Goal: Navigation & Orientation: Find specific page/section

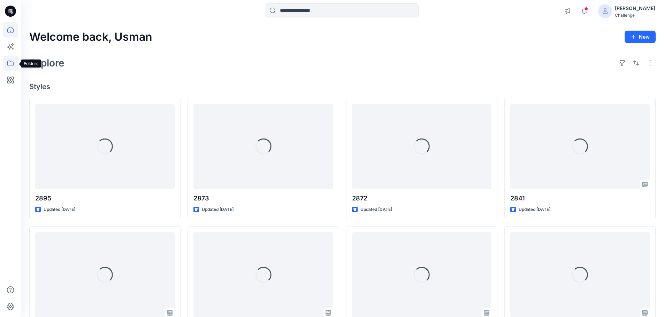
click at [11, 63] on icon at bounding box center [10, 63] width 15 height 15
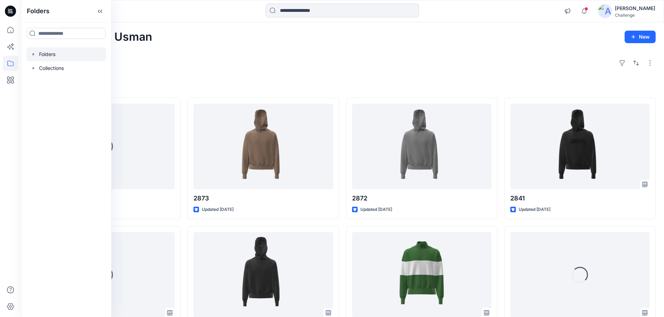
click at [32, 55] on icon "button" at bounding box center [34, 55] width 6 height 6
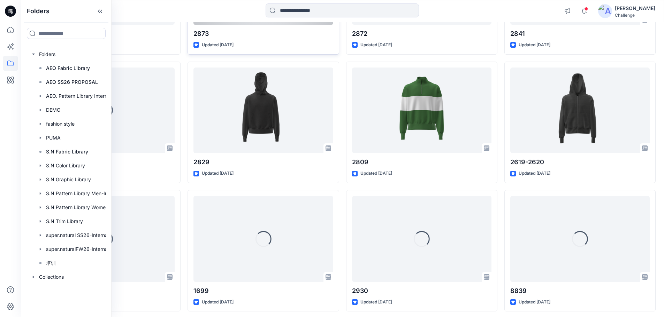
scroll to position [193, 0]
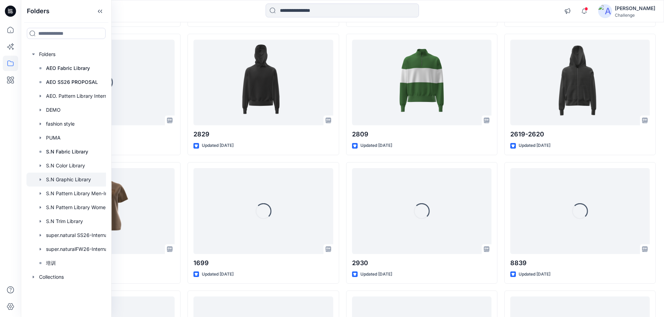
click at [93, 178] on div at bounding box center [75, 180] width 98 height 14
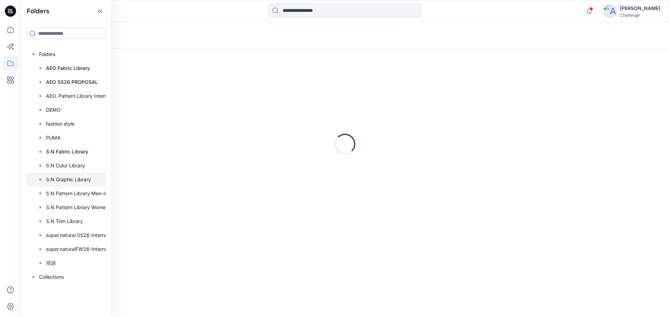
click at [93, 178] on div at bounding box center [75, 180] width 98 height 14
click at [84, 193] on div at bounding box center [75, 194] width 98 height 14
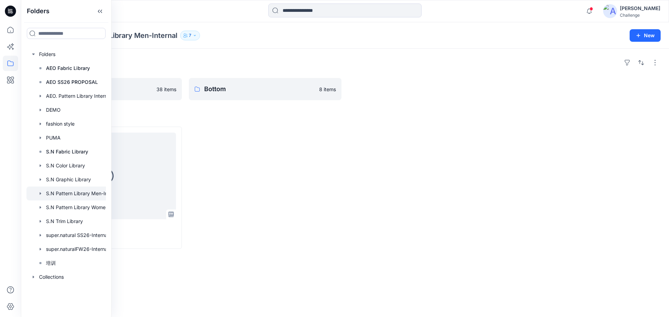
click at [239, 155] on div at bounding box center [265, 188] width 153 height 122
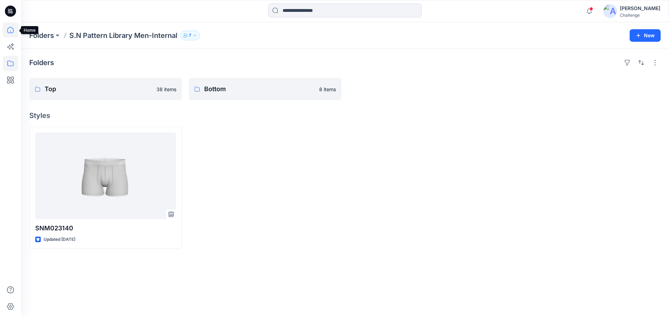
click at [11, 28] on icon at bounding box center [10, 30] width 6 height 6
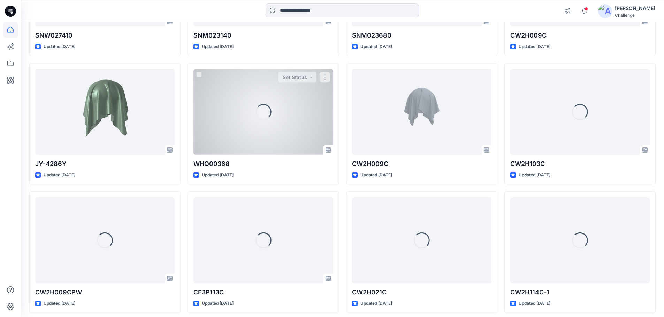
scroll to position [1281, 0]
